Goal: Transaction & Acquisition: Download file/media

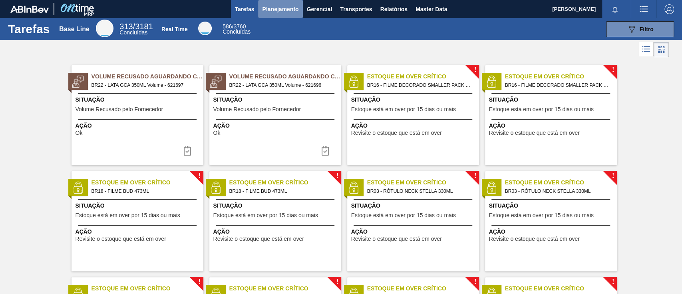
click at [283, 8] on span "Planejamento" at bounding box center [280, 9] width 36 height 10
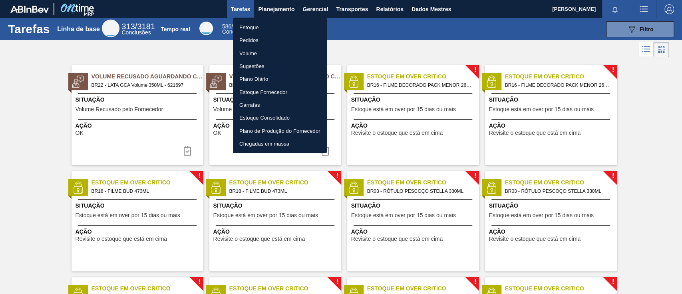
click at [255, 40] on font "Pedidos" at bounding box center [248, 40] width 19 height 6
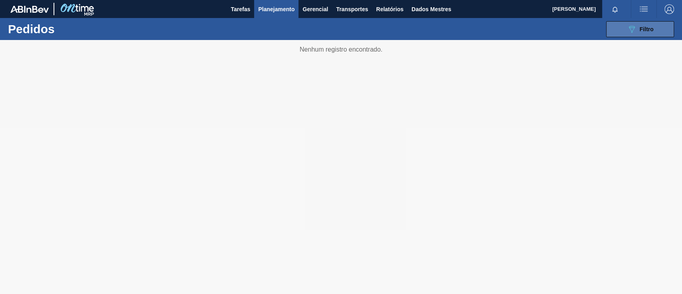
click at [511, 24] on div "089F7B8B-B2A5-4AFE-B5C0-19BA573D28AC Filtro" at bounding box center [640, 29] width 27 height 10
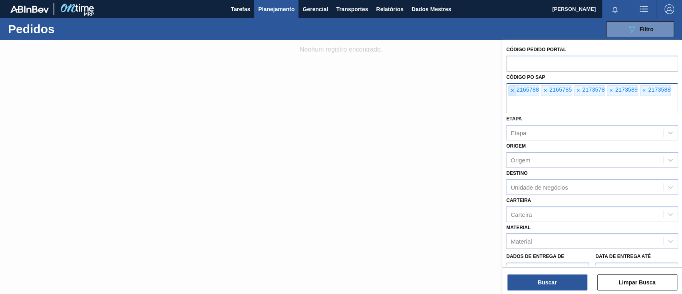
click at [510, 91] on span "×" at bounding box center [513, 90] width 8 height 10
click at [511, 91] on font "×" at bounding box center [512, 90] width 3 height 6
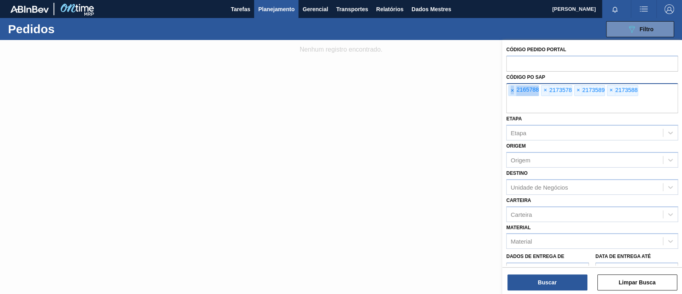
click at [511, 91] on font "×" at bounding box center [512, 90] width 3 height 6
click at [510, 98] on input "text" at bounding box center [592, 105] width 172 height 15
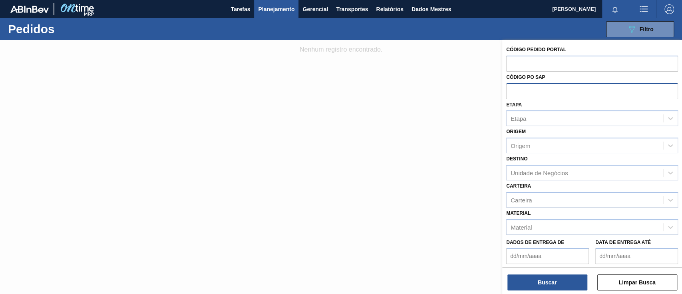
paste input "text"
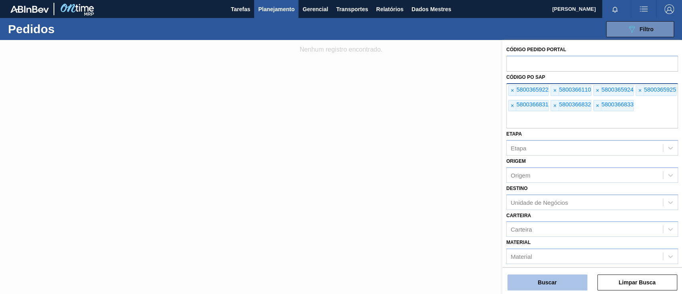
click at [511, 220] on button "Buscar" at bounding box center [547, 282] width 80 height 16
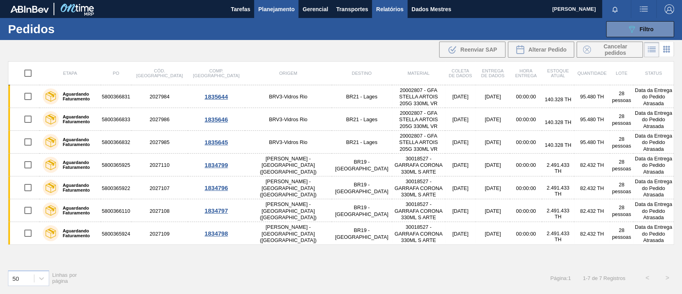
click at [383, 6] on font "Relatórios" at bounding box center [389, 9] width 27 height 6
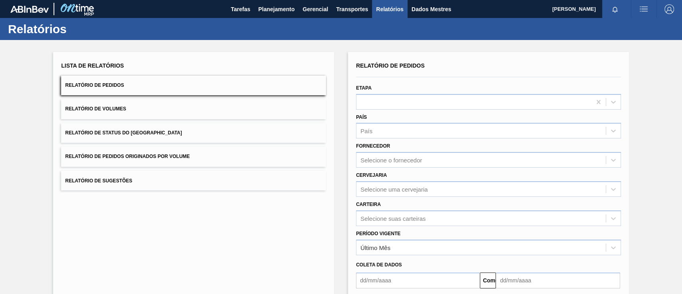
click at [215, 156] on button "Relatório de Pedidos Originados por Volume" at bounding box center [193, 157] width 265 height 20
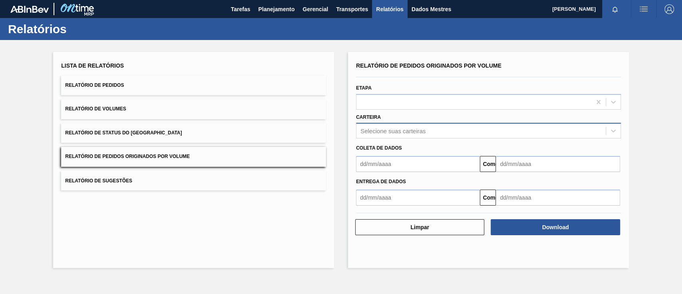
click at [384, 133] on font "Selecione suas carteiras" at bounding box center [392, 130] width 65 height 7
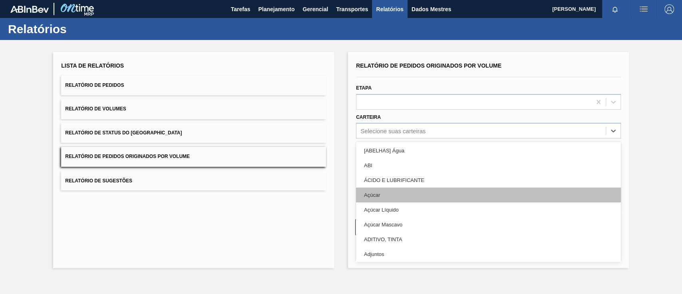
click at [389, 200] on div "Açúcar" at bounding box center [488, 194] width 265 height 15
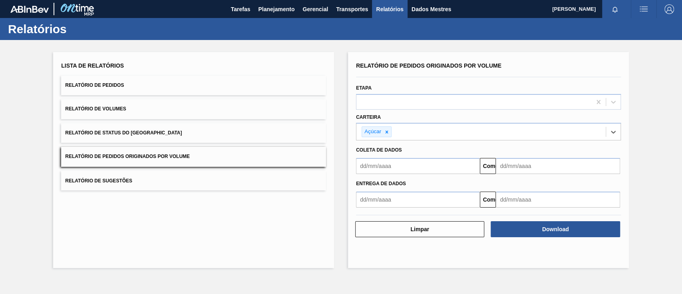
click at [397, 165] on input "text" at bounding box center [418, 166] width 124 height 16
click at [378, 209] on font "1" at bounding box center [378, 211] width 3 height 6
type input "[DATE]"
click at [511, 169] on input "text" at bounding box center [558, 166] width 124 height 16
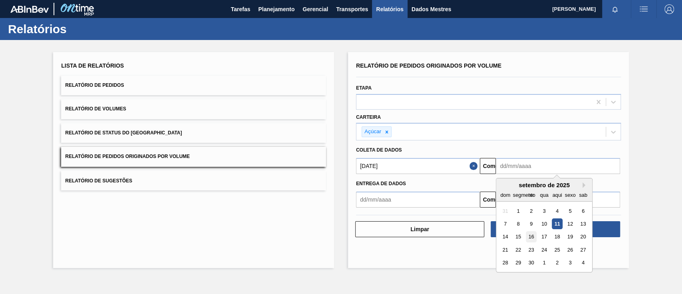
click at [511, 220] on font "16" at bounding box center [532, 237] width 6 height 6
type input "[DATE]"
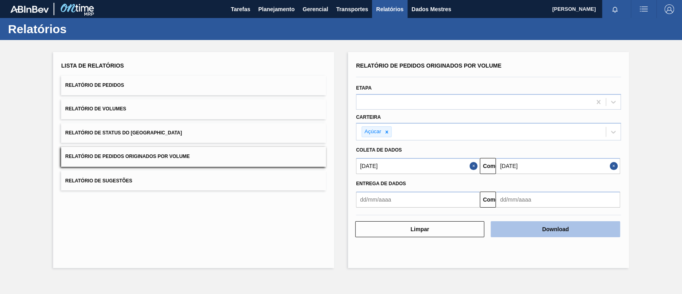
click at [511, 220] on button "Download" at bounding box center [555, 229] width 129 height 16
